Goal: Task Accomplishment & Management: Manage account settings

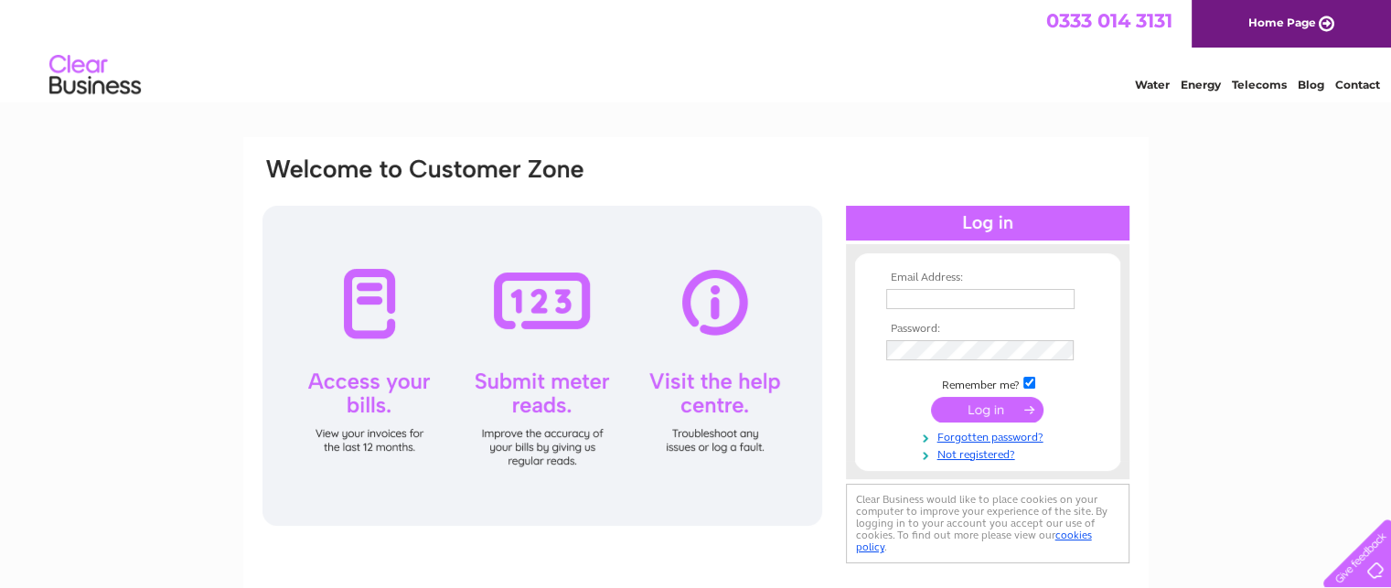
type input "shirley.young100@gmail.com"
click at [363, 312] on div at bounding box center [543, 366] width 560 height 320
click at [977, 409] on input "submit" at bounding box center [987, 410] width 113 height 26
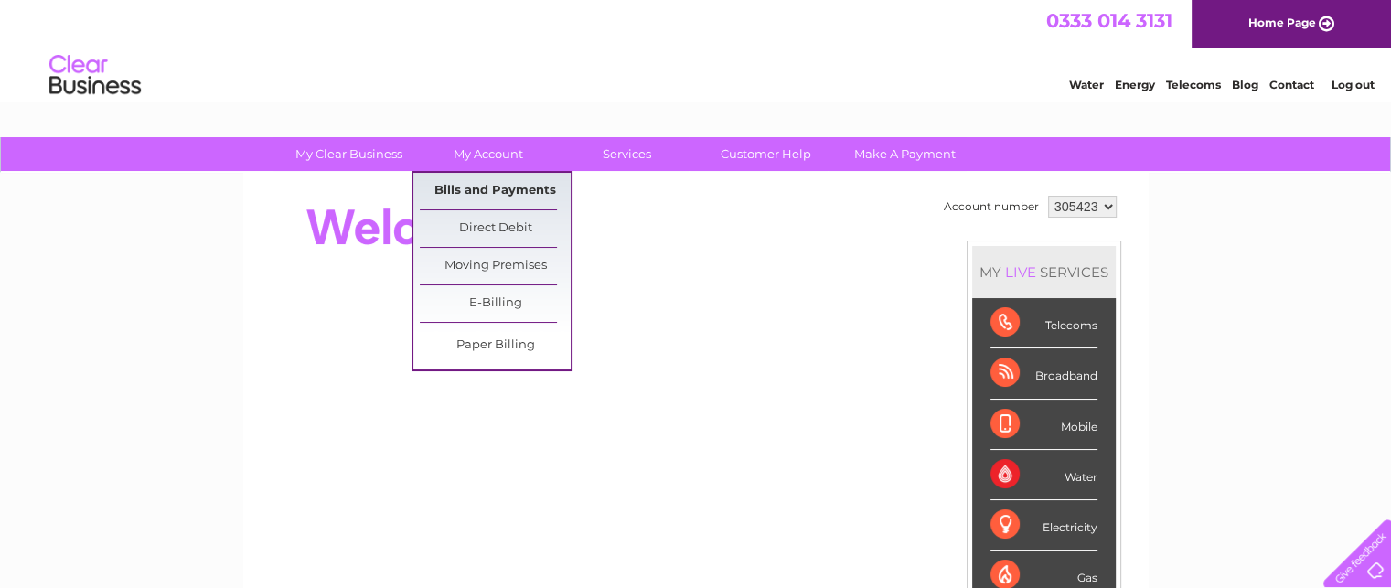
click at [510, 195] on link "Bills and Payments" at bounding box center [495, 191] width 151 height 37
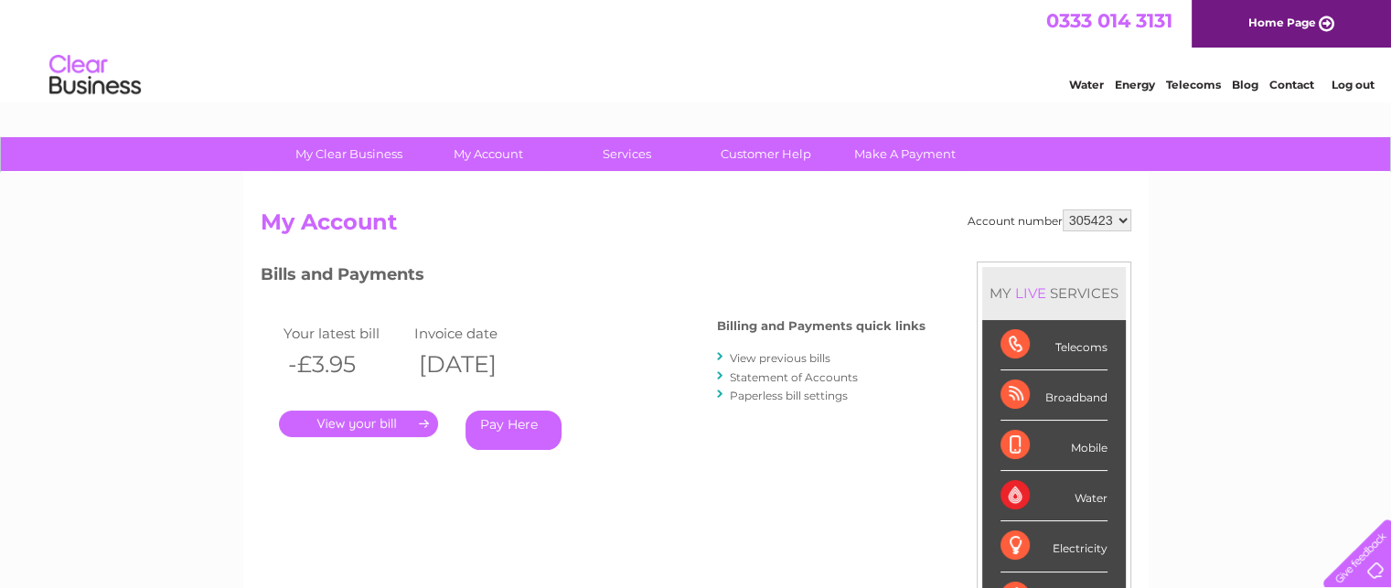
scroll to position [122, 0]
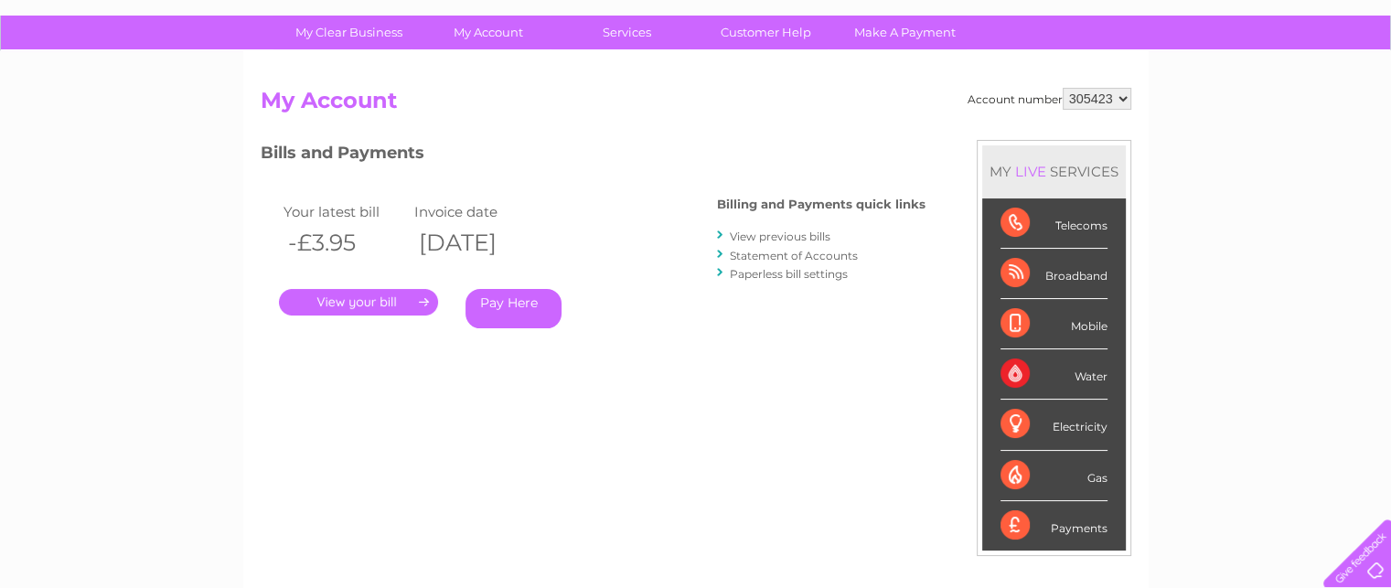
click at [419, 300] on link "." at bounding box center [358, 302] width 159 height 27
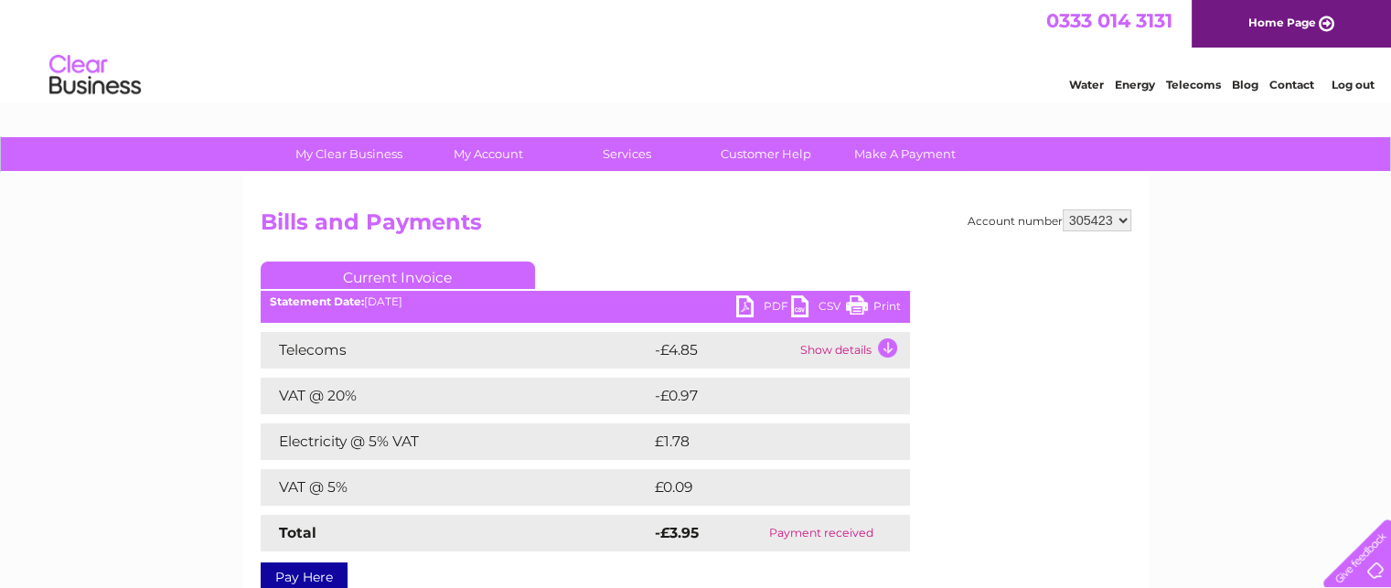
click at [886, 345] on td "Show details" at bounding box center [853, 350] width 114 height 37
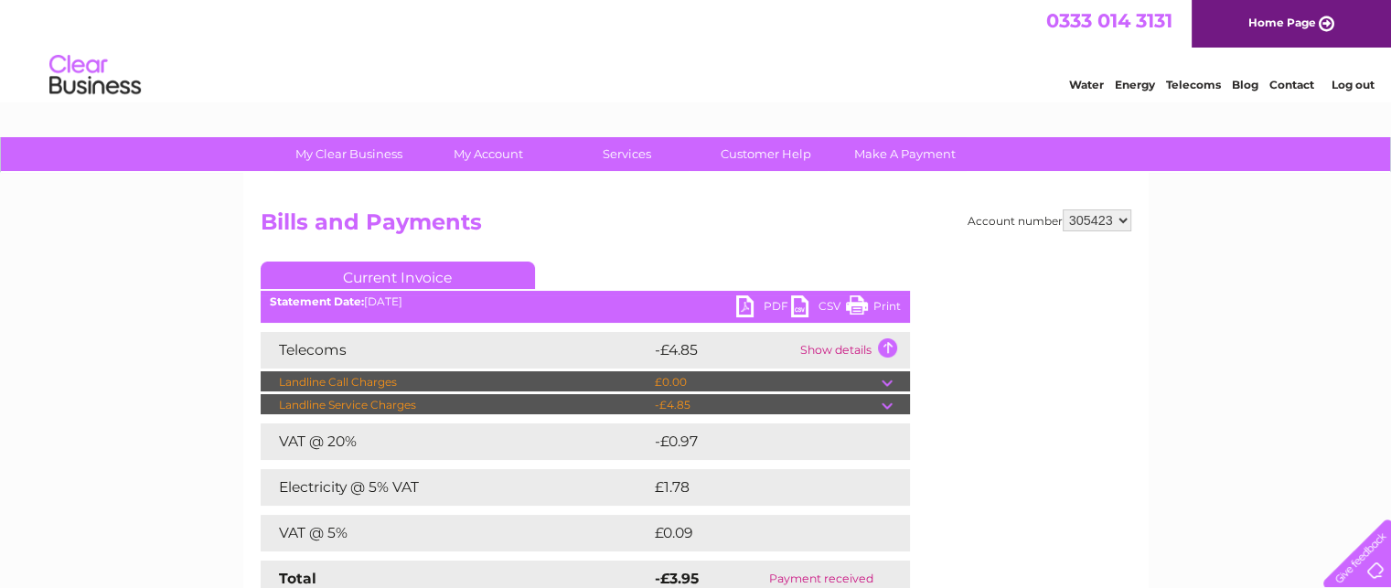
click at [961, 456] on div "Account number 305423 Bills and Payments Current Invoice PDF CSV Print" at bounding box center [696, 420] width 871 height 422
click at [926, 208] on div "Account number 305423 Bills and Payments Current Invoice PDF CSV Print" at bounding box center [696, 429] width 906 height 512
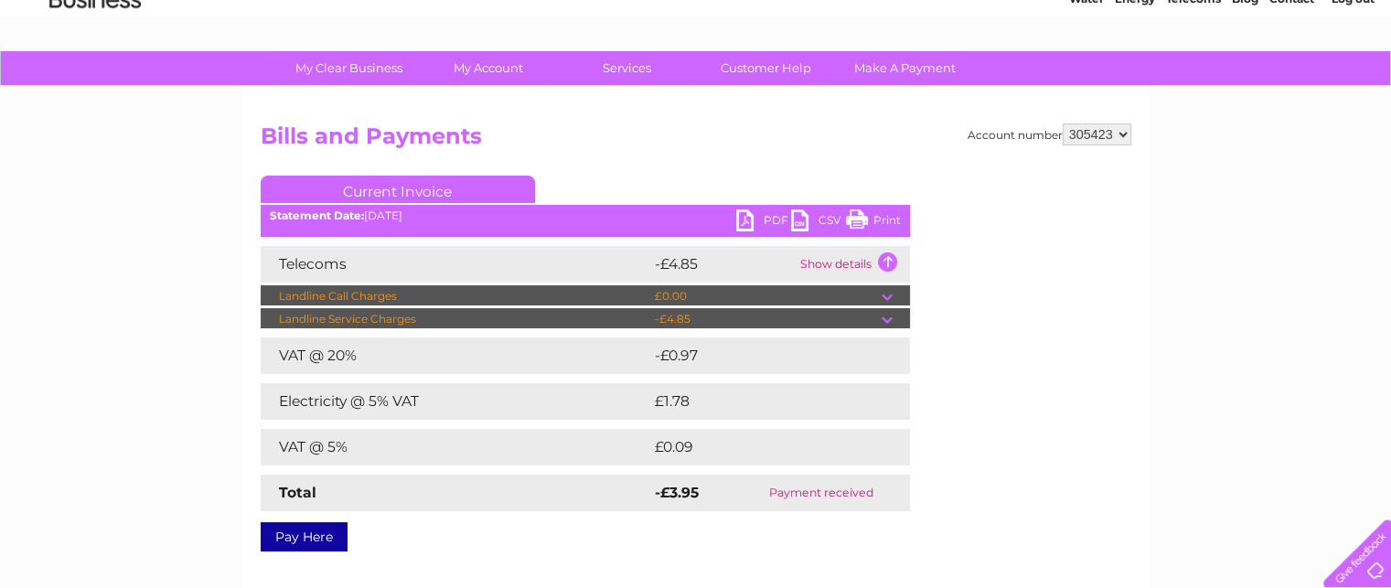
scroll to position [122, 0]
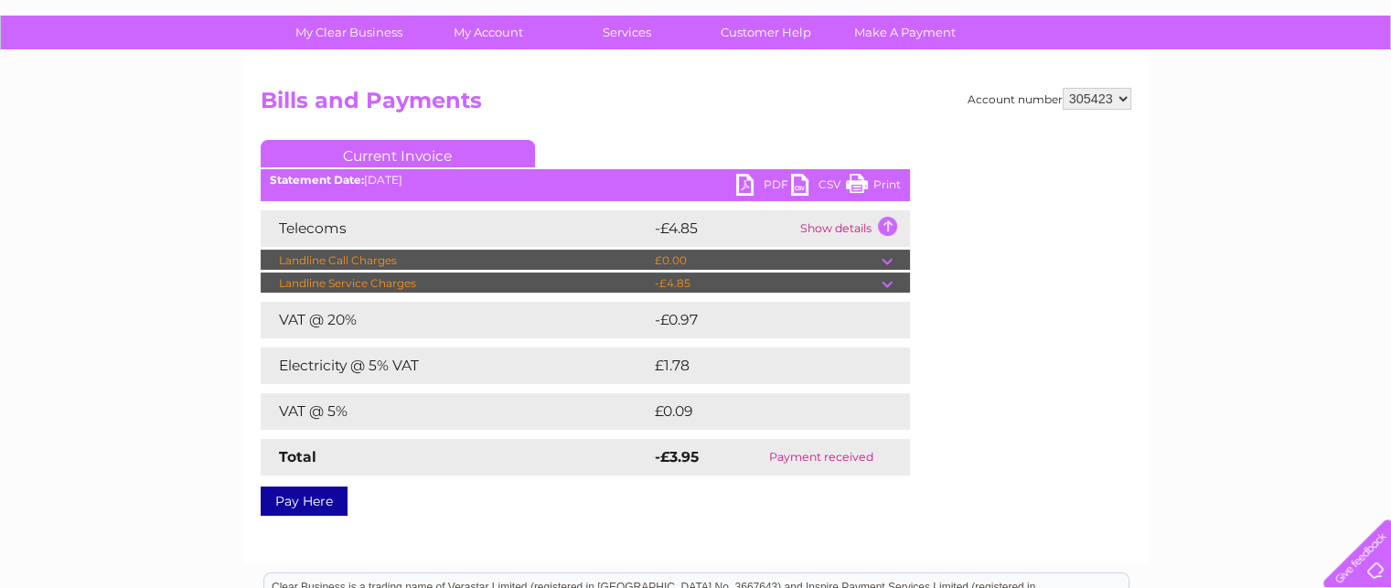
click at [670, 368] on td "£1.78" at bounding box center [757, 366] width 215 height 37
click at [327, 370] on td "Electricity @ 5% VAT" at bounding box center [456, 366] width 390 height 37
click at [314, 365] on td "Electricity @ 5% VAT" at bounding box center [456, 366] width 390 height 37
click at [315, 365] on td "Electricity @ 5% VAT" at bounding box center [456, 366] width 390 height 37
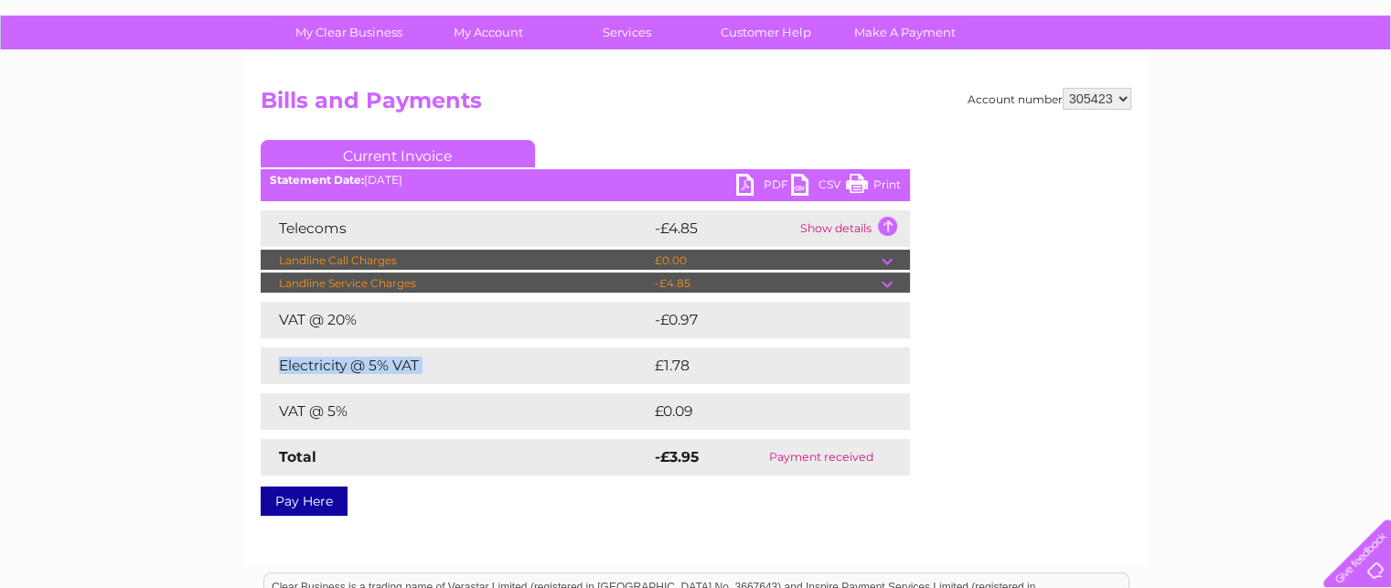
click at [315, 365] on td "Electricity @ 5% VAT" at bounding box center [456, 366] width 390 height 37
click at [883, 226] on td "Show details" at bounding box center [853, 228] width 114 height 37
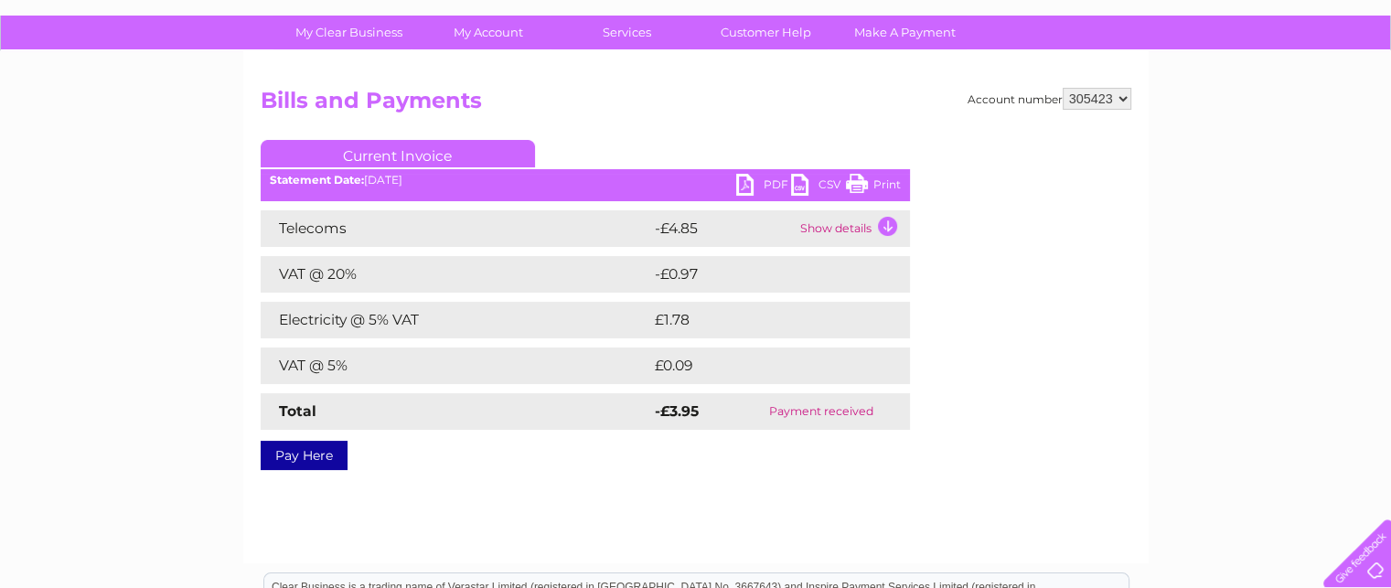
click at [278, 314] on td "Electricity @ 5% VAT" at bounding box center [456, 320] width 390 height 37
